Goal: Task Accomplishment & Management: Manage account settings

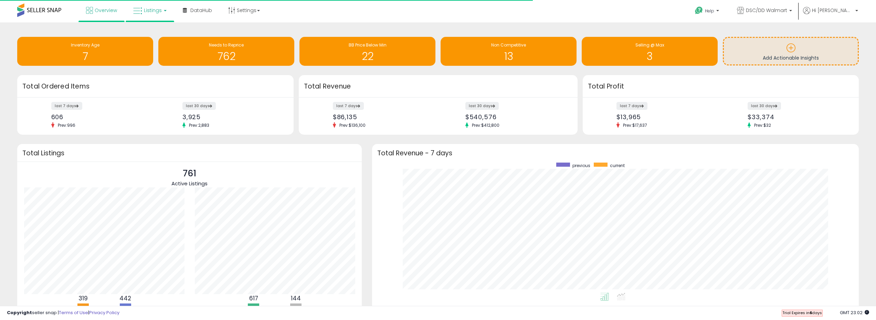
click at [138, 15] on link "Listings" at bounding box center [150, 10] width 44 height 21
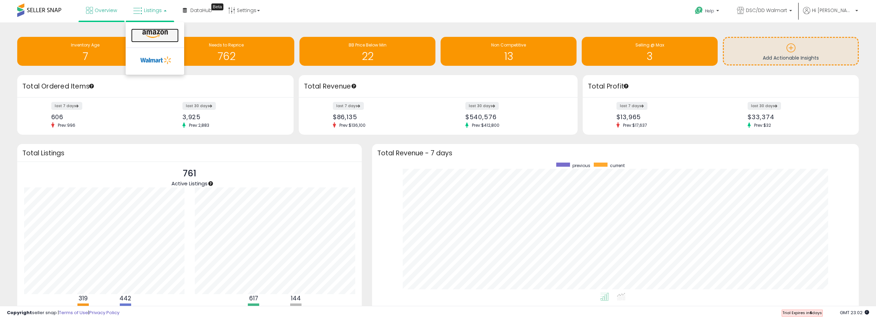
click at [148, 34] on icon at bounding box center [155, 34] width 30 height 9
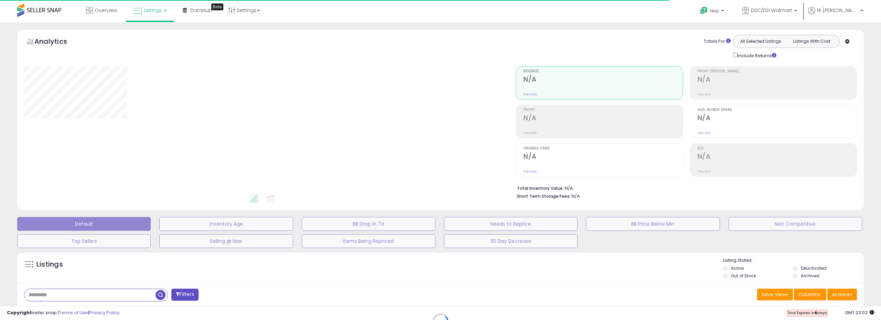
click at [84, 294] on div "Retrieving listings data.." at bounding box center [440, 326] width 857 height 157
click at [102, 294] on div "Retrieving listings data.." at bounding box center [440, 326] width 857 height 157
click at [116, 265] on div "Retrieving listings data.." at bounding box center [440, 326] width 857 height 157
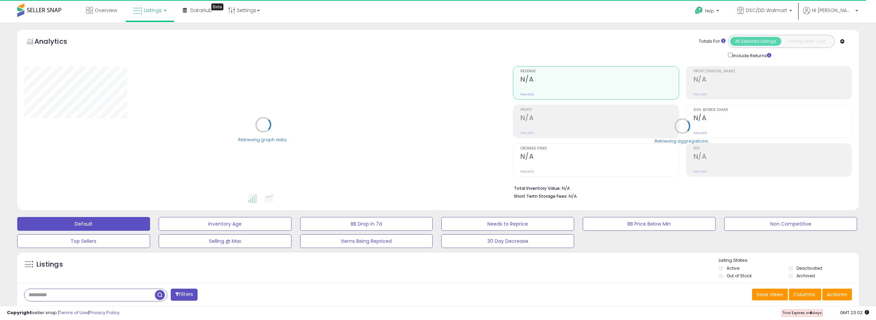
click at [125, 255] on div "Listings Active" at bounding box center [437, 267] width 841 height 32
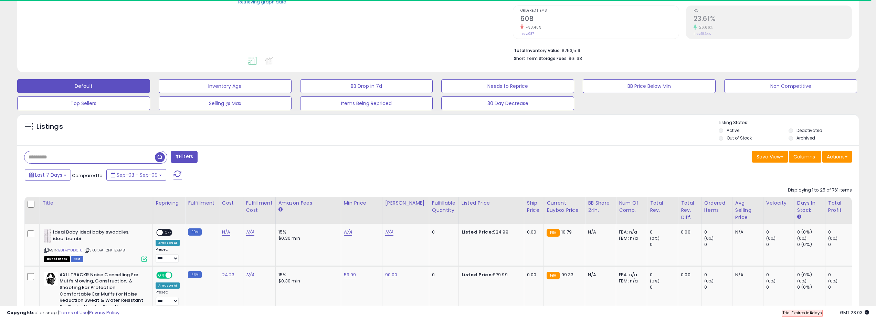
click at [107, 158] on input "text" at bounding box center [89, 157] width 130 height 12
paste input "**********"
type input "**********"
click at [263, 154] on button "Filters" at bounding box center [265, 157] width 27 height 12
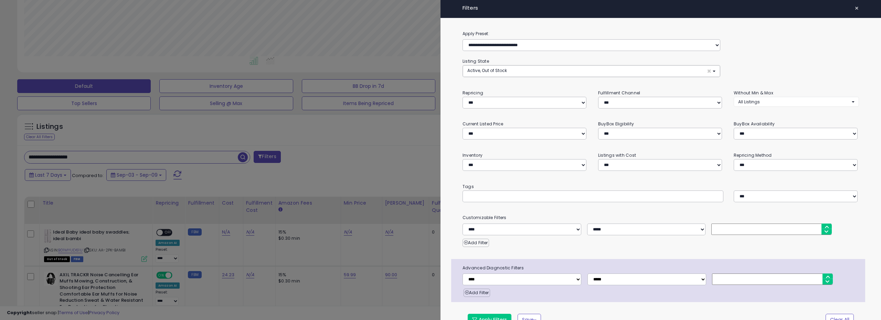
scroll to position [141, 492]
drag, startPoint x: 191, startPoint y: 155, endPoint x: 485, endPoint y: 160, distance: 294.2
click at [191, 155] on div at bounding box center [440, 160] width 881 height 320
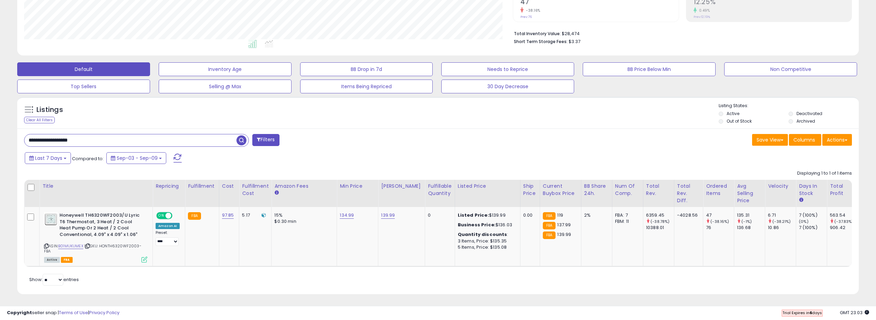
click at [256, 275] on div "Retrieving listings data.. Displaying 1 to 1 of 1 items Title Repricing" at bounding box center [438, 227] width 828 height 121
